Goal: Find specific page/section: Find specific page/section

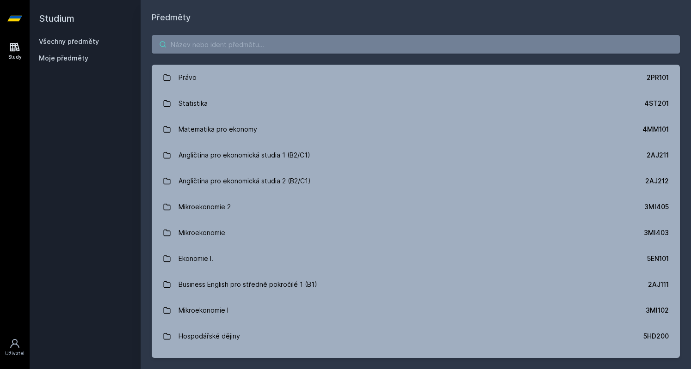
click at [463, 42] on input "search" at bounding box center [416, 44] width 528 height 18
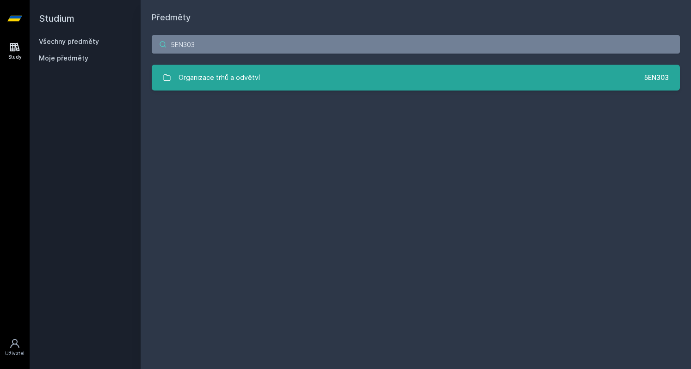
type input "5EN303"
click at [257, 72] on link "Organizace trhů a odvětví 5EN303" at bounding box center [416, 78] width 528 height 26
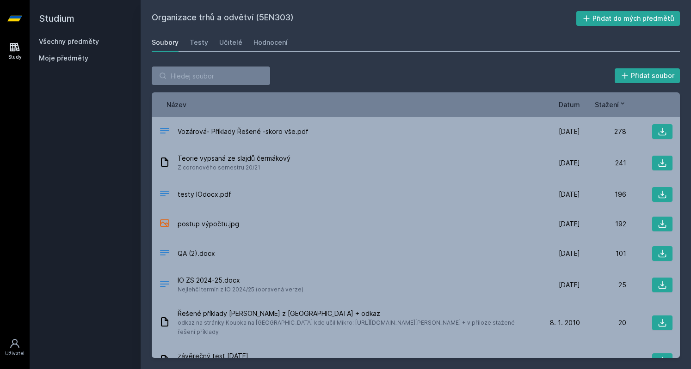
click at [576, 100] on span "Datum" at bounding box center [569, 105] width 21 height 10
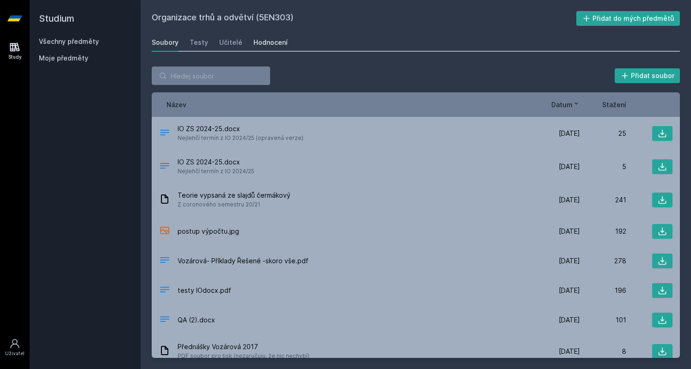
drag, startPoint x: 262, startPoint y: 51, endPoint x: 270, endPoint y: 40, distance: 13.0
click at [270, 40] on div "Soubory Testy Učitelé Hodnocení" at bounding box center [416, 42] width 528 height 18
click at [270, 40] on div "Hodnocení" at bounding box center [270, 42] width 34 height 9
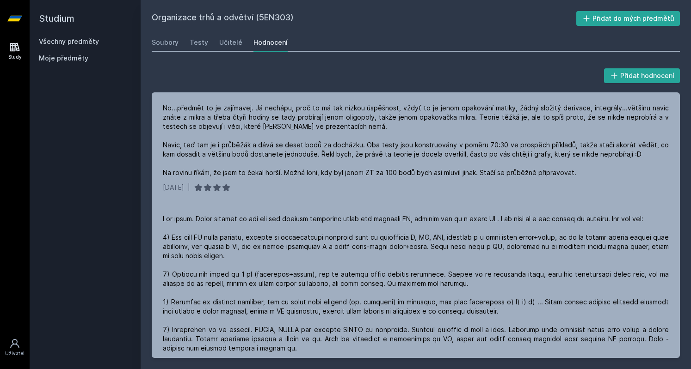
click at [289, 63] on div "Přidat hodnocení No...předmět to je zajímavej. Já nechápu, proč to má tak nízko…" at bounding box center [416, 212] width 550 height 314
click at [222, 42] on div "Učitelé" at bounding box center [230, 42] width 23 height 9
click at [166, 38] on div "Soubory" at bounding box center [165, 42] width 27 height 9
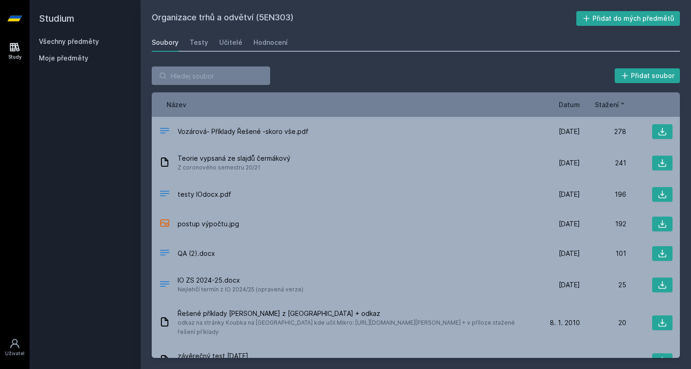
click at [563, 105] on span "Datum" at bounding box center [569, 105] width 21 height 10
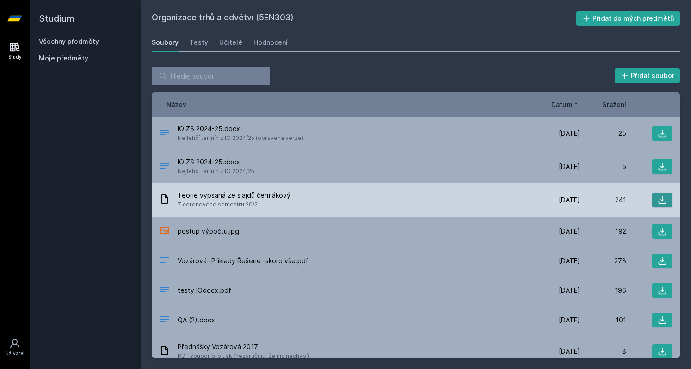
click at [652, 200] on button at bounding box center [662, 200] width 20 height 15
